Goal: Information Seeking & Learning: Learn about a topic

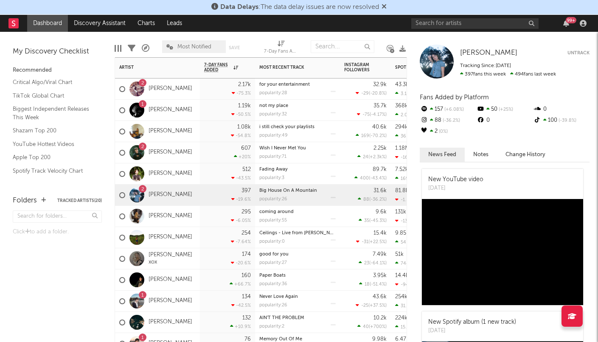
click at [201, 197] on div "397 -19.6 %" at bounding box center [227, 195] width 55 height 21
click at [212, 193] on div "397 -19.6 %" at bounding box center [227, 195] width 47 height 21
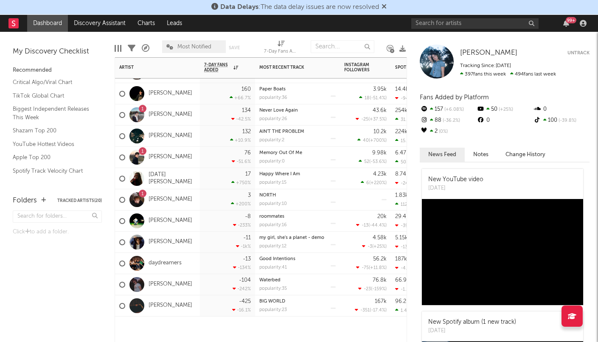
click at [200, 280] on div "-104 -242 %" at bounding box center [227, 284] width 55 height 21
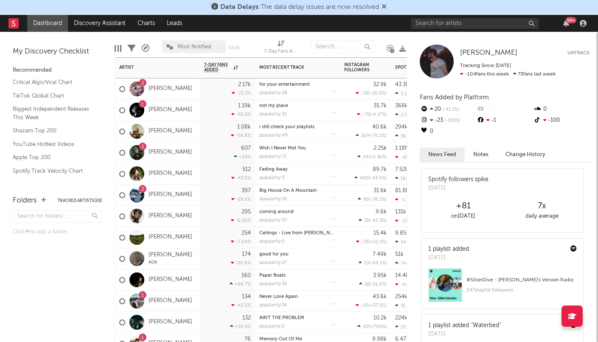
click at [202, 110] on div "1.19k -50.5 %" at bounding box center [227, 110] width 55 height 21
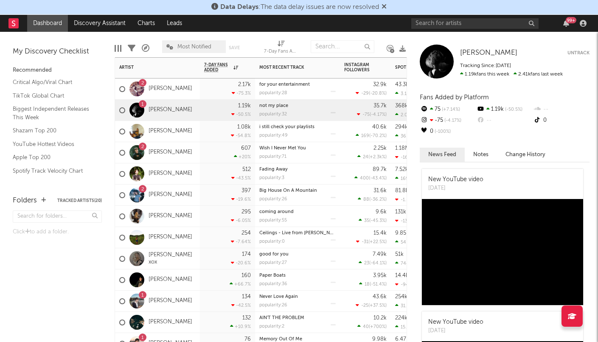
click at [202, 110] on div "1.19k -50.5 %" at bounding box center [227, 110] width 55 height 21
click at [328, 110] on div "not my place popularity: 32" at bounding box center [297, 110] width 76 height 21
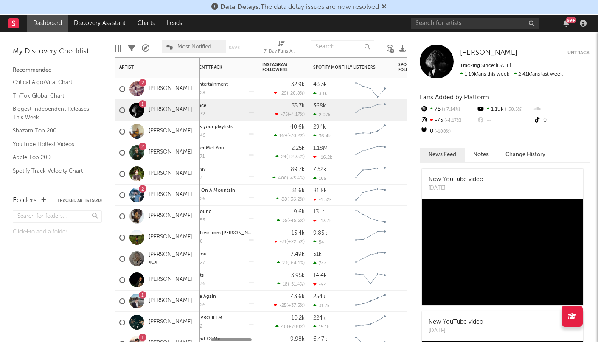
click at [342, 107] on div "368k 2.07k" at bounding box center [332, 110] width 38 height 21
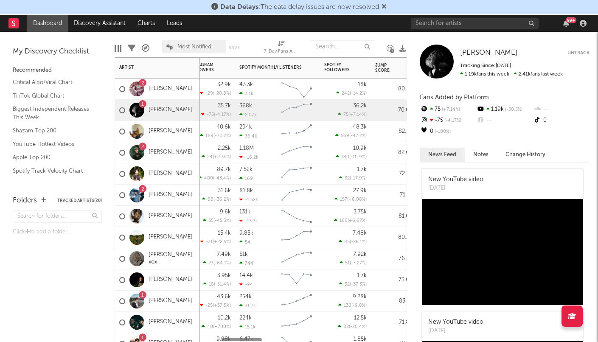
click at [350, 114] on span "+7.14 %" at bounding box center [358, 114] width 16 height 5
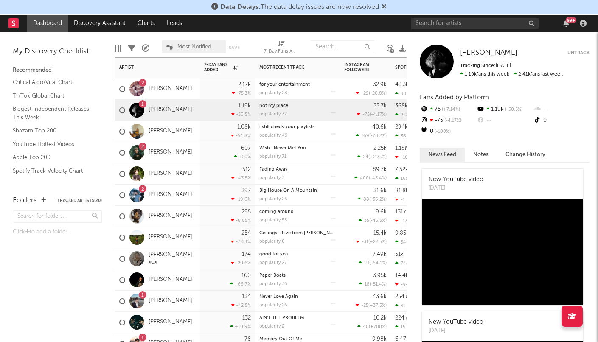
click at [173, 111] on link "[PERSON_NAME]" at bounding box center [170, 109] width 44 height 7
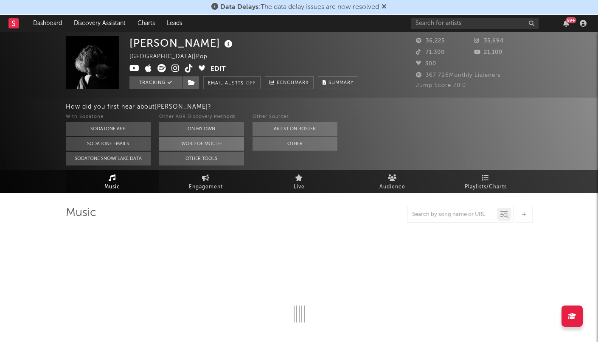
select select "6m"
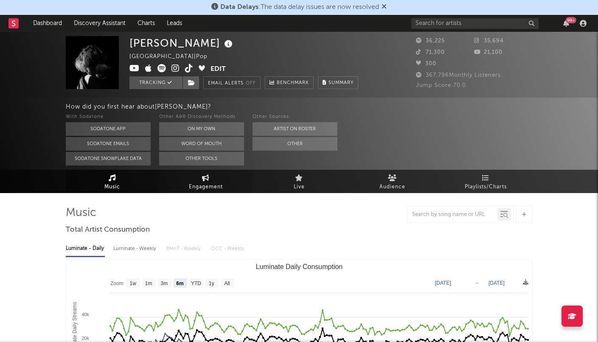
click at [188, 175] on link "Engagement" at bounding box center [205, 181] width 93 height 23
select select "1w"
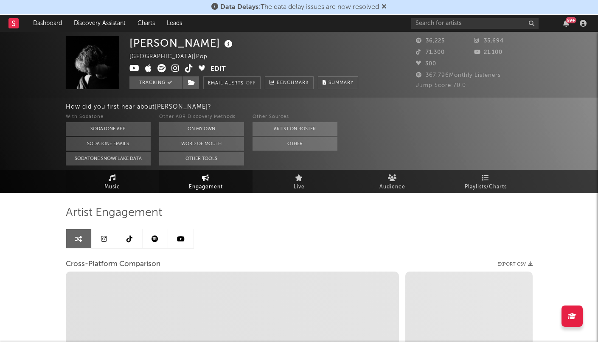
click at [119, 183] on span "Music" at bounding box center [112, 187] width 16 height 10
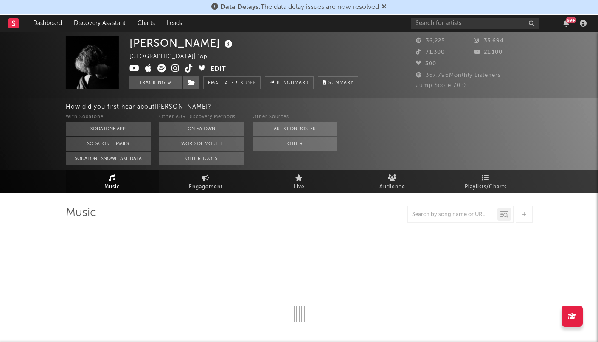
select select "6m"
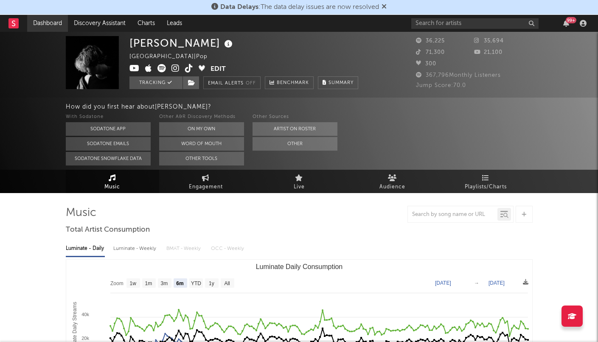
click at [53, 27] on link "Dashboard" at bounding box center [47, 23] width 41 height 17
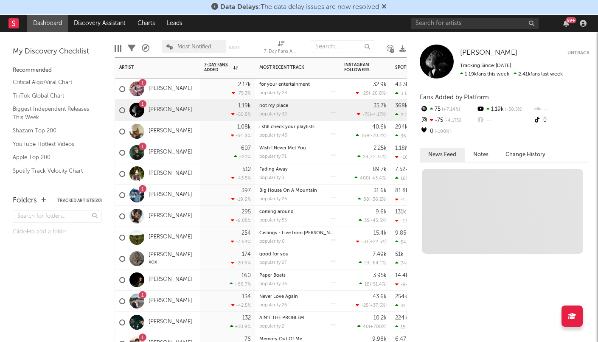
click at [204, 105] on div "1.19k -50.5 %" at bounding box center [227, 110] width 55 height 21
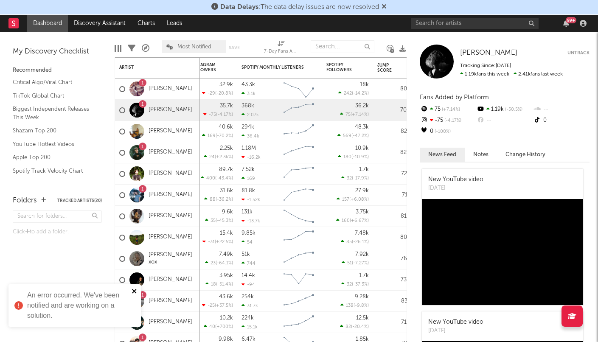
click at [132, 293] on icon "close" at bounding box center [134, 291] width 4 height 4
click at [81, 265] on div "Folders Tracked Artists ( 20 ) Click to add a folder." at bounding box center [57, 264] width 115 height 155
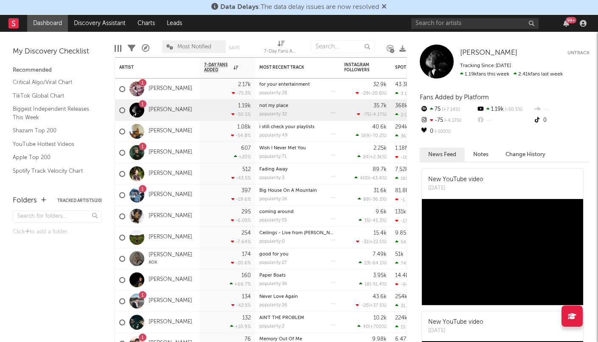
click at [494, 107] on div "1.19k -50.5 %" at bounding box center [504, 109] width 56 height 11
click at [480, 108] on icon at bounding box center [480, 109] width 8 height 6
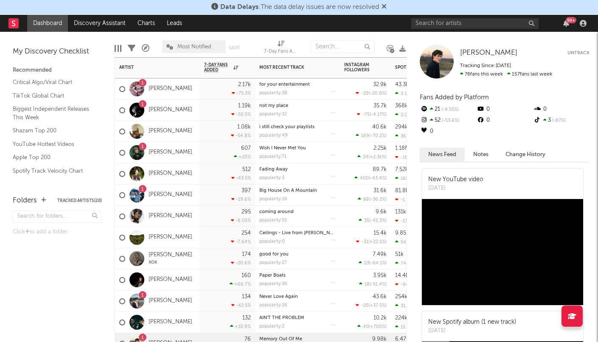
click at [204, 114] on div "1.19k -50.5 %" at bounding box center [227, 110] width 47 height 21
